Goal: Information Seeking & Learning: Learn about a topic

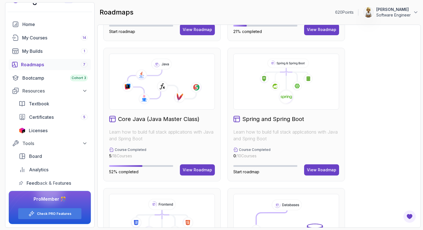
click at [357, 170] on div "Full Stack Professional v2 Master modern full-stack development with React, Nod…" at bounding box center [259, 185] width 312 height 556
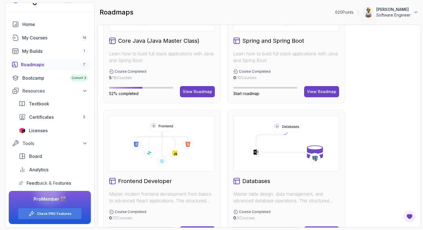
scroll to position [224, 0]
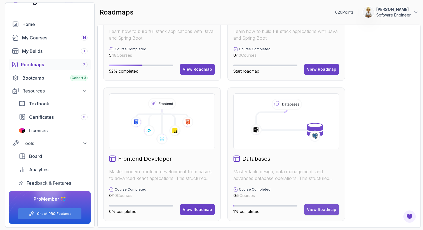
click at [310, 209] on div "View Roadmap" at bounding box center [321, 210] width 29 height 6
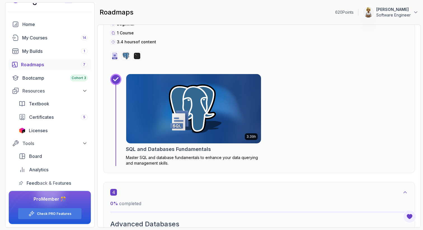
scroll to position [661, 0]
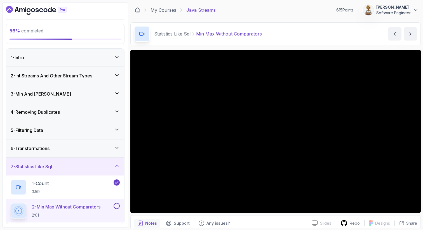
scroll to position [43, 0]
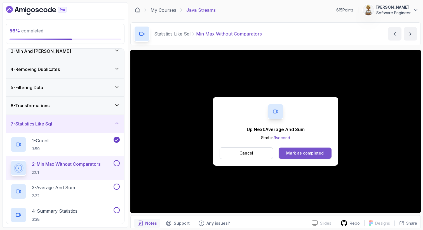
click at [313, 154] on div "Mark as completed" at bounding box center [306, 154] width 38 height 6
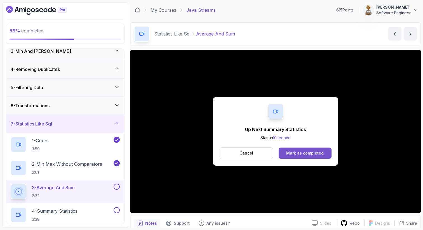
click at [295, 154] on div "Mark as completed" at bounding box center [306, 154] width 38 height 6
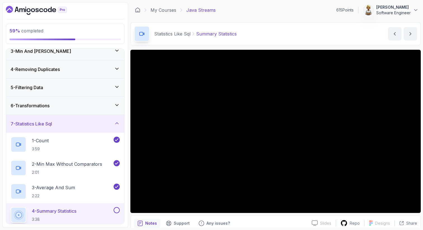
click at [64, 211] on p "4 - Summary Statistics" at bounding box center [54, 211] width 45 height 7
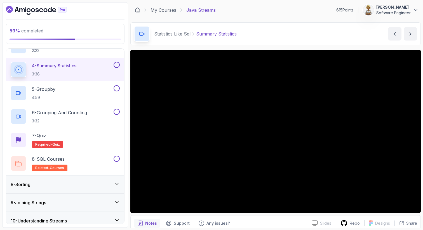
scroll to position [200, 0]
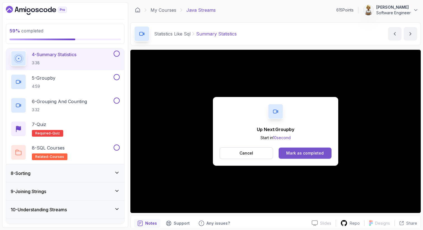
click at [311, 152] on div "Mark as completed" at bounding box center [306, 154] width 38 height 6
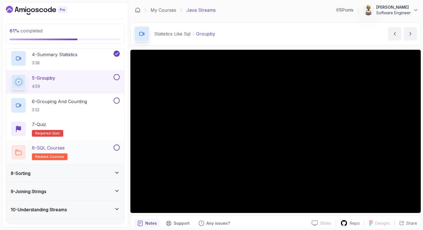
click at [92, 151] on div "8 - SQL Courses related-courses" at bounding box center [62, 153] width 102 height 16
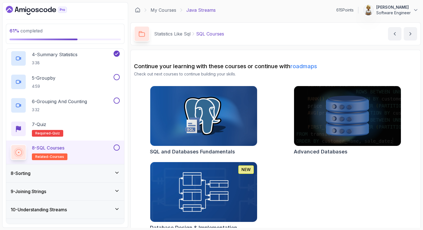
click at [316, 195] on div "SQL and Databases Fundamentals Advanced Databases NEW Database Design & Impleme…" at bounding box center [275, 160] width 283 height 148
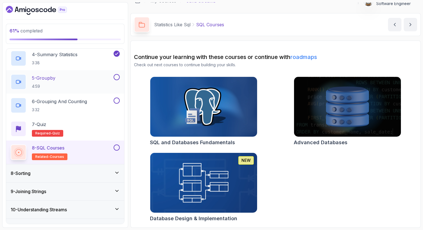
click at [80, 80] on div "5 - Groupby 4:59" at bounding box center [62, 82] width 102 height 16
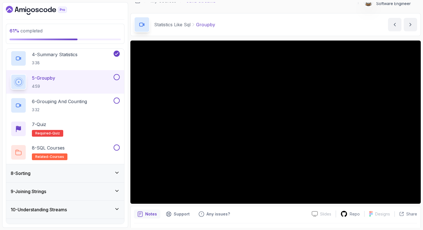
click at [116, 76] on button at bounding box center [117, 77] width 6 height 6
click at [77, 101] on p "6 - Grouping And Counting" at bounding box center [59, 101] width 55 height 7
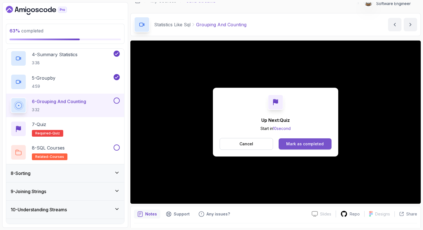
click at [316, 145] on div "Mark as completed" at bounding box center [306, 144] width 38 height 6
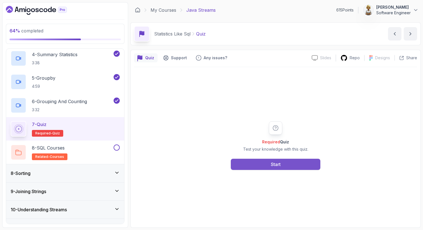
click at [276, 166] on div "Start" at bounding box center [276, 164] width 10 height 7
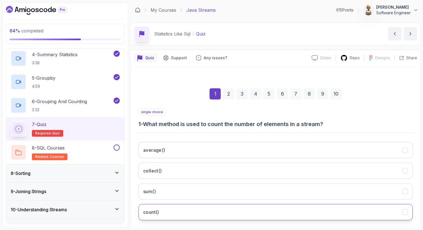
click at [154, 213] on h3 "count()" at bounding box center [151, 212] width 16 height 7
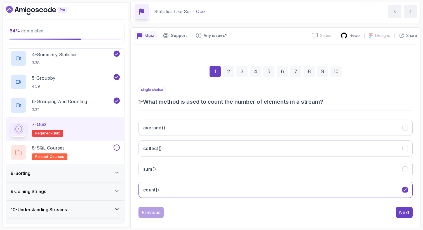
scroll to position [29, 0]
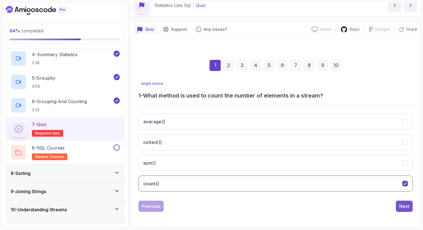
click at [406, 203] on button "Next" at bounding box center [404, 206] width 17 height 11
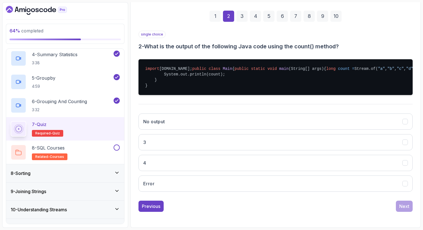
scroll to position [100, 0]
click at [208, 156] on button "4" at bounding box center [276, 163] width 274 height 16
click at [408, 206] on div "Next" at bounding box center [405, 206] width 10 height 7
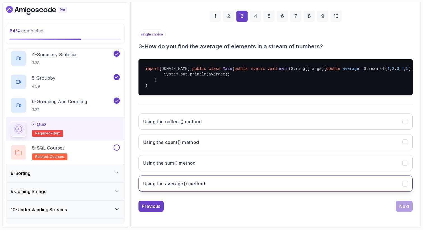
click at [391, 181] on button "Using the average() method" at bounding box center [276, 184] width 274 height 16
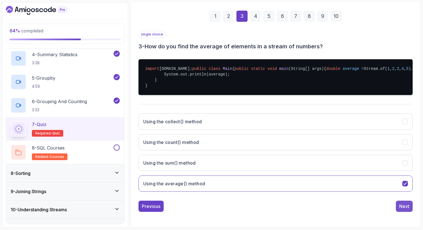
click at [406, 206] on div "Next" at bounding box center [405, 206] width 10 height 7
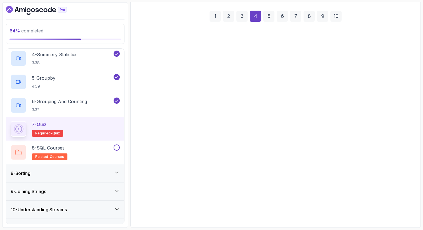
scroll to position [95, 0]
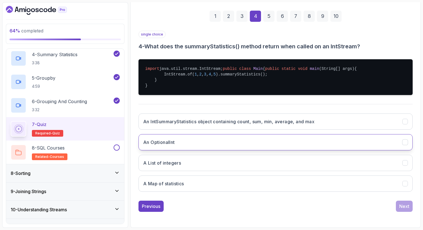
click at [182, 145] on button "An OptionalInt" at bounding box center [276, 142] width 274 height 16
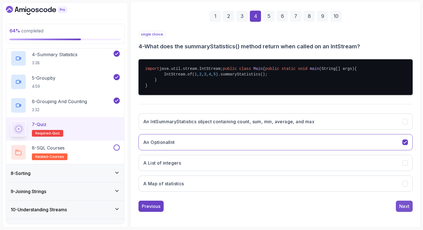
click at [406, 207] on div "Next" at bounding box center [405, 206] width 10 height 7
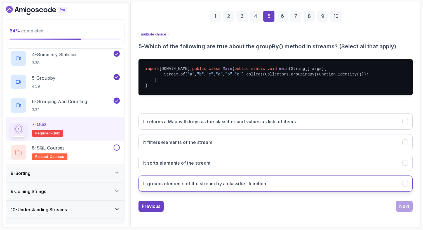
click at [250, 188] on button "It groups elements of the stream by a classifier function" at bounding box center [276, 184] width 274 height 16
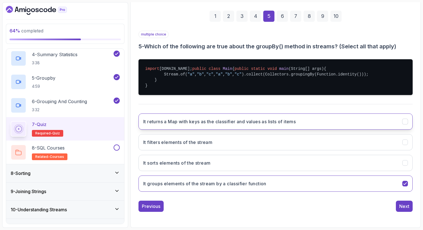
click at [153, 122] on h3 "It returns a Map with keys as the classifier and values as lists of items" at bounding box center [219, 121] width 153 height 7
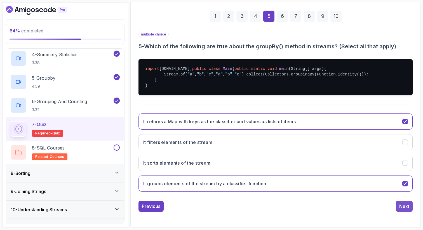
click at [404, 208] on div "Next" at bounding box center [405, 206] width 10 height 7
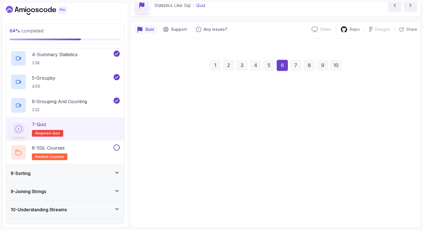
scroll to position [29, 0]
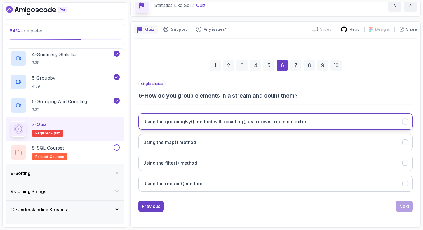
click at [312, 122] on button "Using the groupingBy() method with counting() as a downstream collector" at bounding box center [276, 122] width 274 height 16
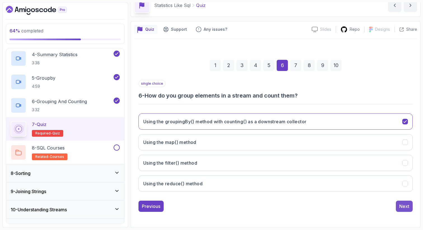
click at [405, 205] on div "Next" at bounding box center [405, 206] width 10 height 7
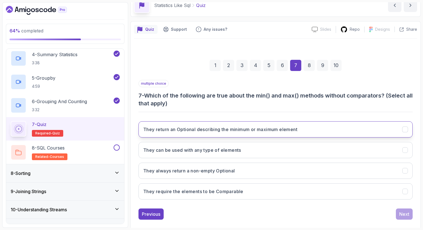
click at [362, 123] on button "They return an Optional describing the minimum or maximum element" at bounding box center [276, 130] width 274 height 16
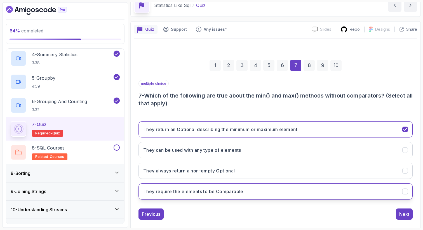
click at [293, 192] on button "They require the elements to be Comparable" at bounding box center [276, 192] width 274 height 16
click at [405, 218] on div "Next" at bounding box center [405, 214] width 10 height 7
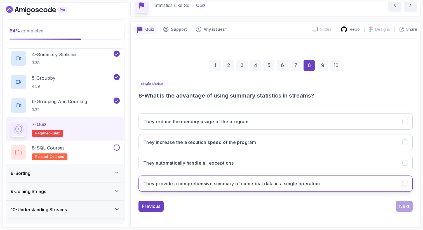
click at [347, 184] on button "They provide a comprehensive summary of numerical data in a single operation" at bounding box center [276, 184] width 274 height 16
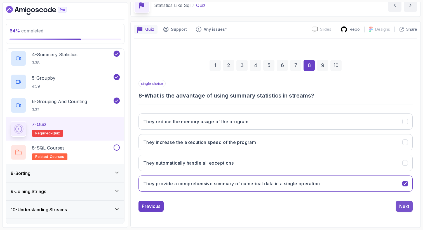
click at [403, 207] on div "Next" at bounding box center [405, 206] width 10 height 7
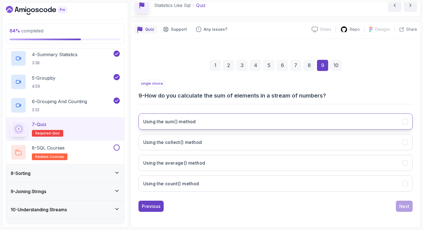
click at [229, 121] on button "Using the sum() method" at bounding box center [276, 122] width 274 height 16
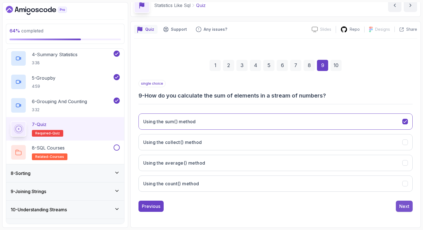
click at [408, 208] on div "Next" at bounding box center [405, 206] width 10 height 7
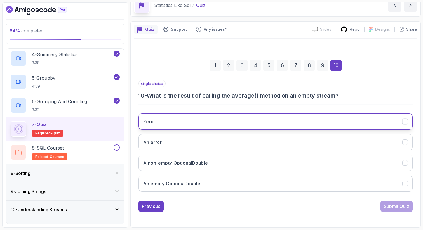
click at [283, 116] on button "Zero" at bounding box center [276, 122] width 274 height 16
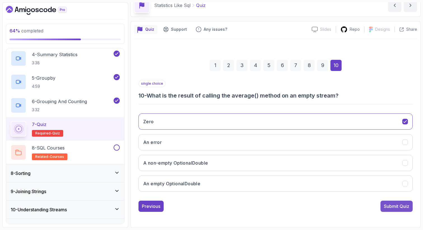
click at [393, 206] on div "Submit Quiz" at bounding box center [396, 206] width 25 height 7
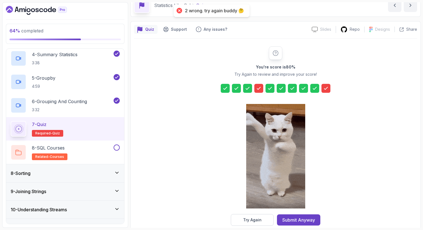
click at [257, 87] on icon at bounding box center [259, 89] width 6 height 6
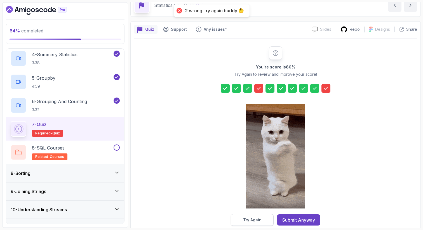
click at [247, 222] on div "Try Again" at bounding box center [252, 221] width 18 height 6
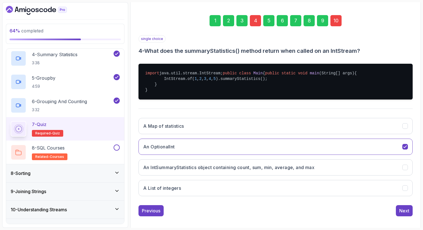
scroll to position [85, 0]
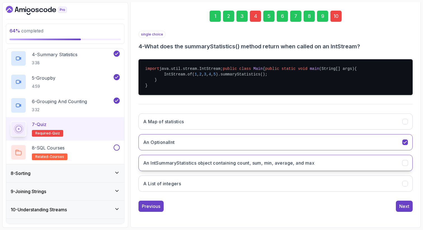
click at [388, 171] on button "An IntSummaryStatistics object containing count, sum, min, average, and max" at bounding box center [276, 163] width 274 height 16
click at [337, 11] on div "10" at bounding box center [336, 16] width 11 height 11
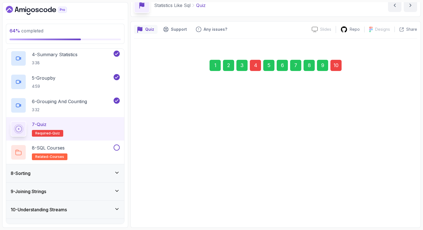
scroll to position [29, 0]
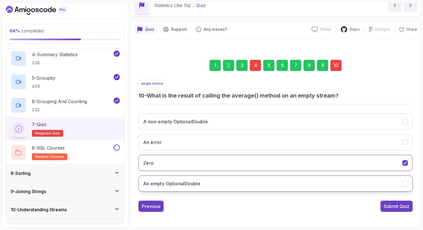
click at [240, 183] on button "An empty OptionalDouble" at bounding box center [276, 184] width 274 height 16
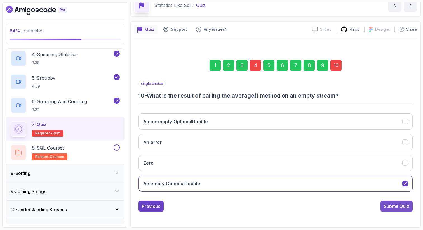
click at [398, 205] on div "Submit Quiz" at bounding box center [396, 206] width 25 height 7
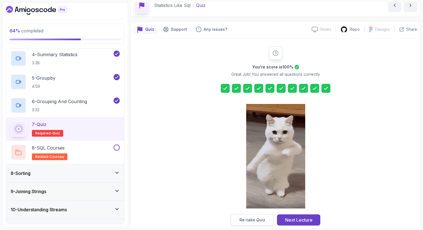
click at [266, 220] on button "Re-take Quiz" at bounding box center [252, 221] width 43 height 12
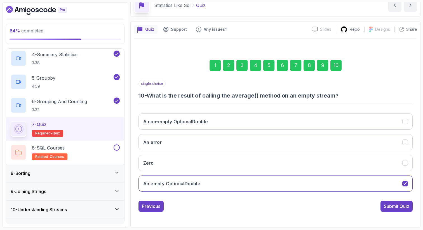
click at [218, 66] on div "1" at bounding box center [215, 65] width 11 height 11
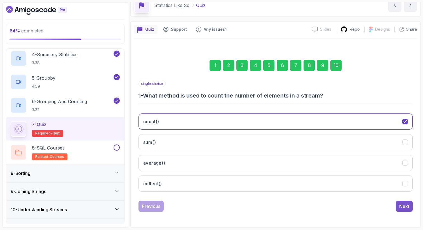
click at [408, 204] on div "Next" at bounding box center [405, 206] width 10 height 7
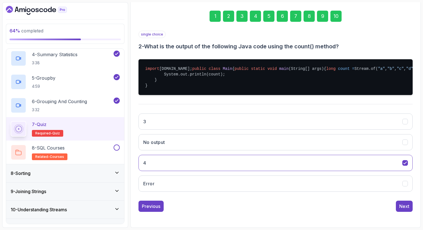
scroll to position [96, 0]
click at [404, 210] on div "Next" at bounding box center [405, 206] width 10 height 7
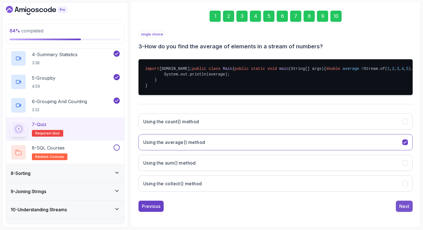
click at [409, 210] on div "Next" at bounding box center [405, 206] width 10 height 7
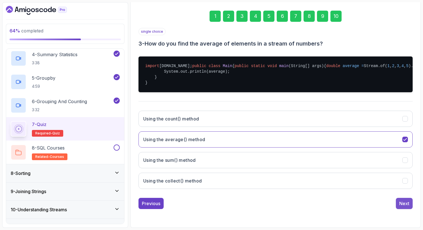
scroll to position [95, 0]
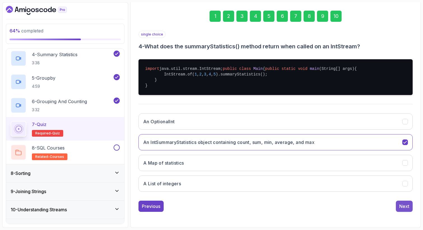
click at [407, 207] on div "Next" at bounding box center [405, 206] width 10 height 7
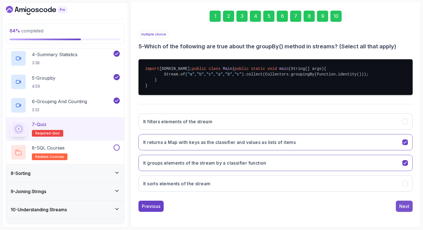
click at [407, 208] on div "Next" at bounding box center [405, 206] width 10 height 7
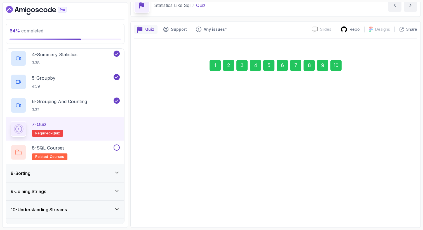
scroll to position [29, 0]
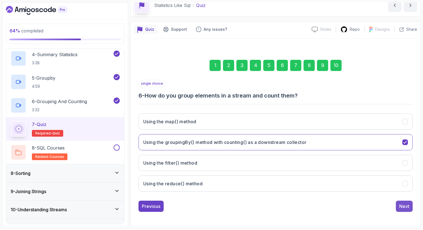
click at [408, 208] on div "Next" at bounding box center [405, 206] width 10 height 7
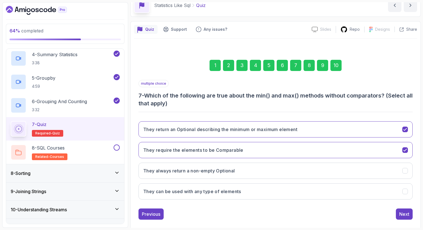
click at [408, 208] on div "multiple choice 7 - Which of the following are true about the min() and max() m…" at bounding box center [276, 150] width 274 height 140
click at [409, 211] on div "Next" at bounding box center [405, 214] width 10 height 7
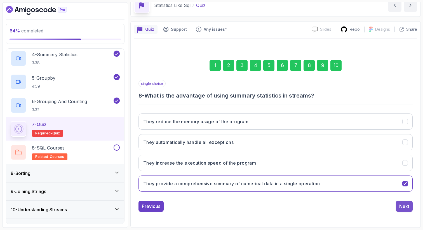
click at [408, 207] on div "Next" at bounding box center [405, 206] width 10 height 7
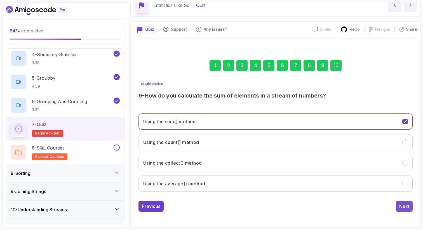
click at [409, 207] on div "Next" at bounding box center [405, 206] width 10 height 7
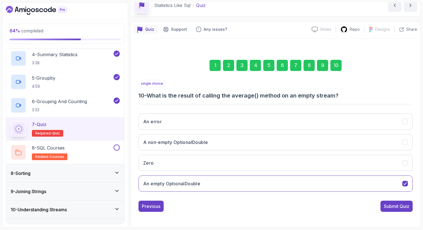
click at [409, 207] on div "Submit Quiz" at bounding box center [396, 206] width 25 height 7
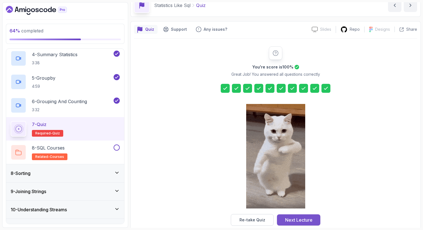
click at [307, 219] on div "Next Lecture" at bounding box center [298, 220] width 27 height 7
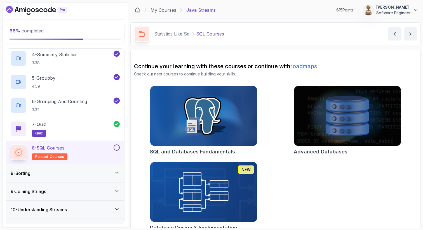
scroll to position [9, 0]
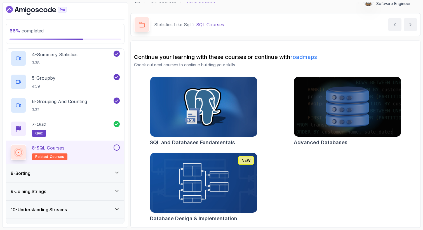
click at [118, 145] on button at bounding box center [117, 148] width 6 height 6
click at [103, 172] on div "8 - Sorting" at bounding box center [65, 173] width 109 height 7
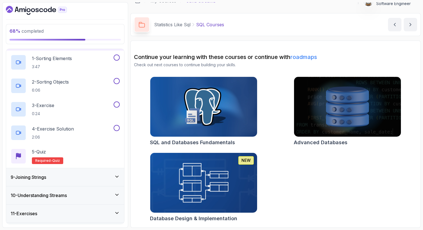
scroll to position [132, 0]
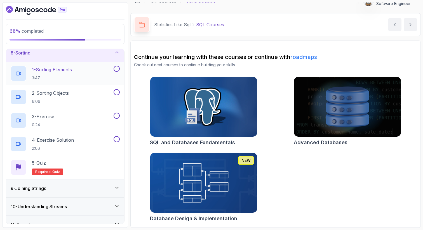
click at [96, 68] on div "1 - Sorting Elements 3:47" at bounding box center [62, 74] width 102 height 16
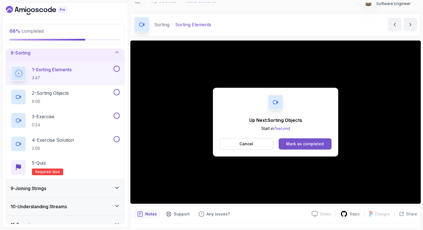
click at [308, 142] on div "Mark as completed" at bounding box center [306, 144] width 38 height 6
